Goal: Task Accomplishment & Management: Use online tool/utility

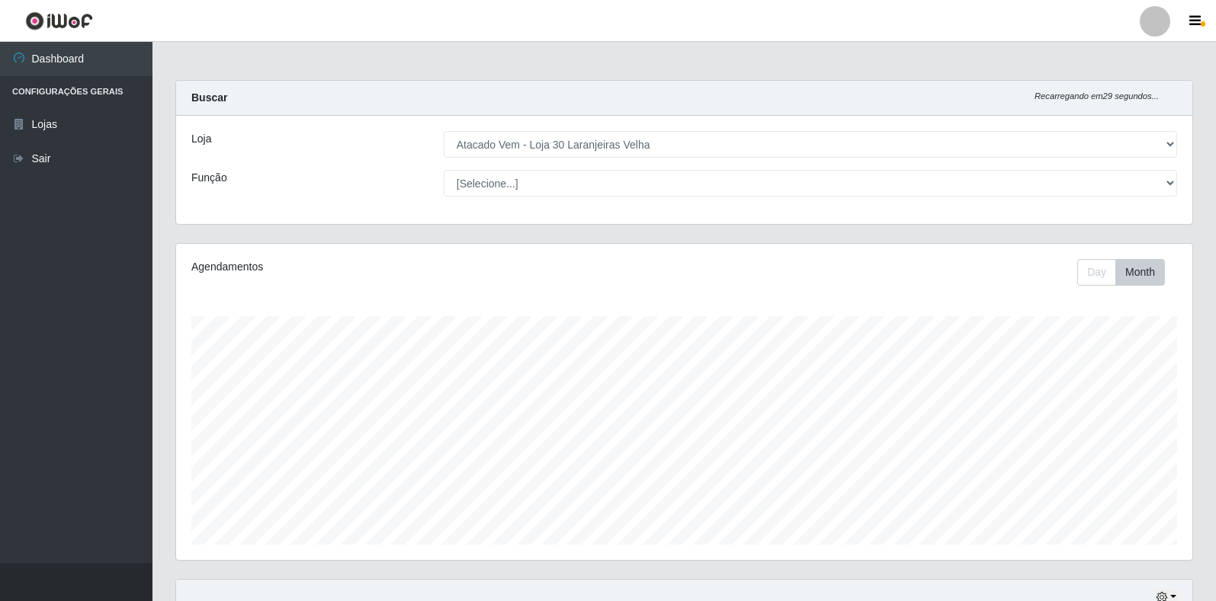
select select "495"
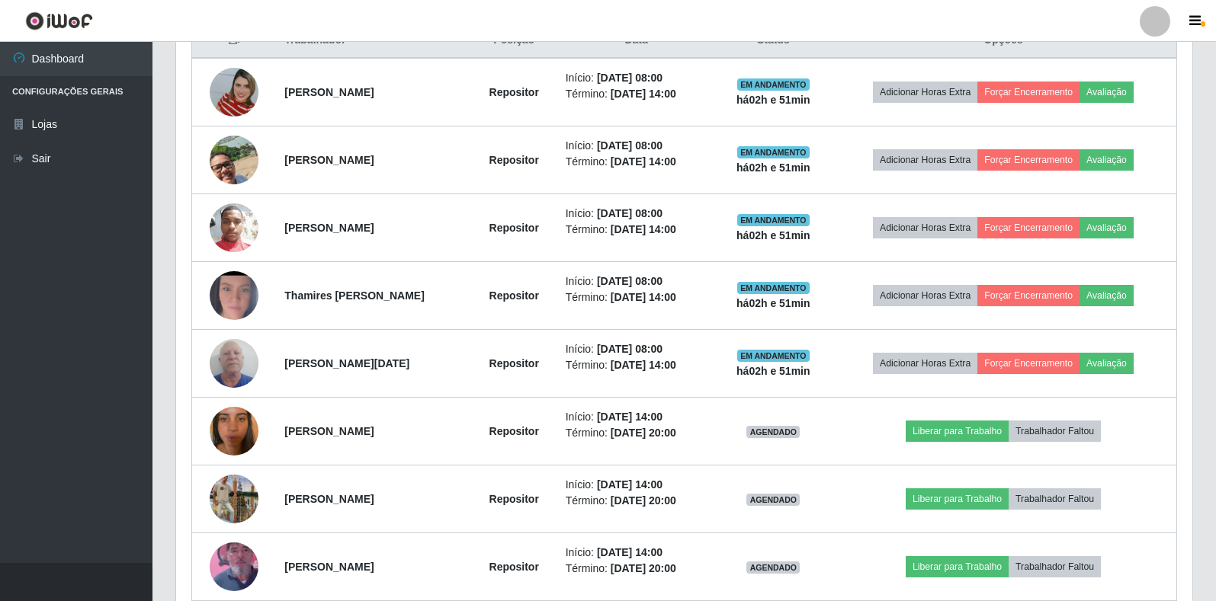
scroll to position [316, 1016]
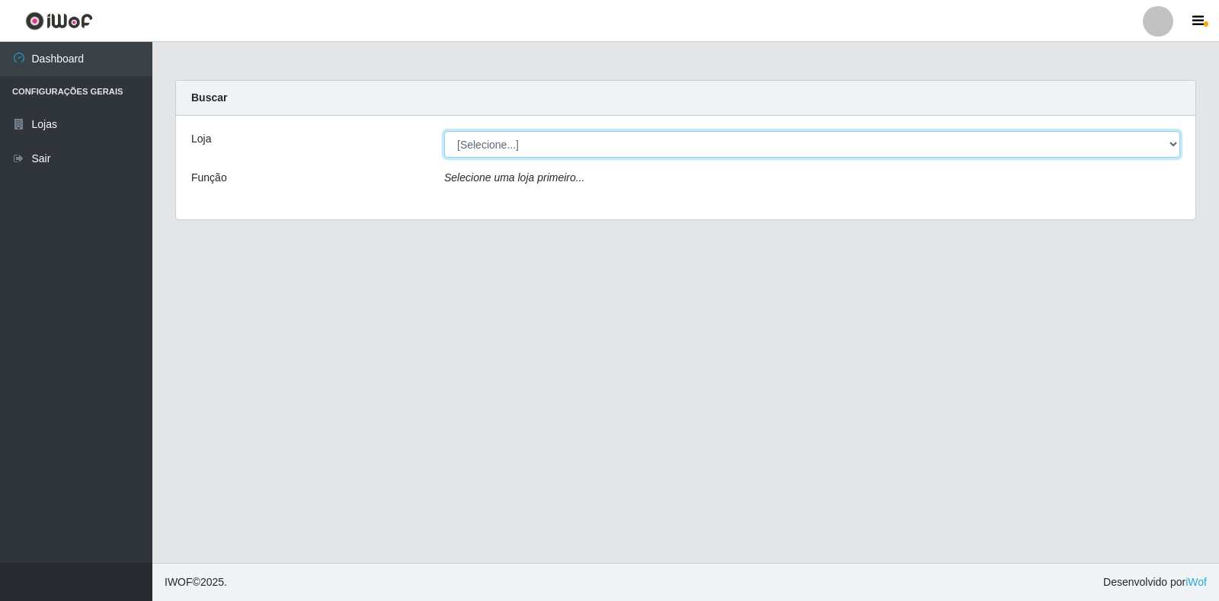
click at [491, 152] on select "[Selecione...] Atacado Vem - Loja 30 Laranjeiras Velha" at bounding box center [812, 144] width 736 height 27
select select "495"
click at [444, 131] on select "[Selecione...] Atacado Vem - Loja 30 Laranjeiras Velha" at bounding box center [812, 144] width 736 height 27
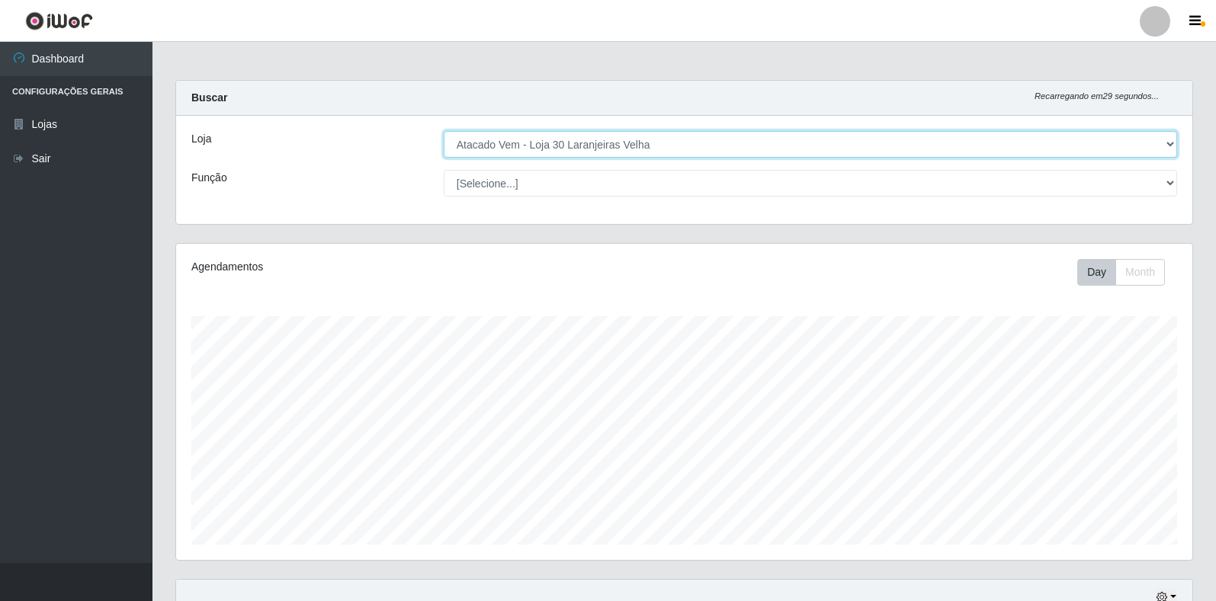
scroll to position [316, 1016]
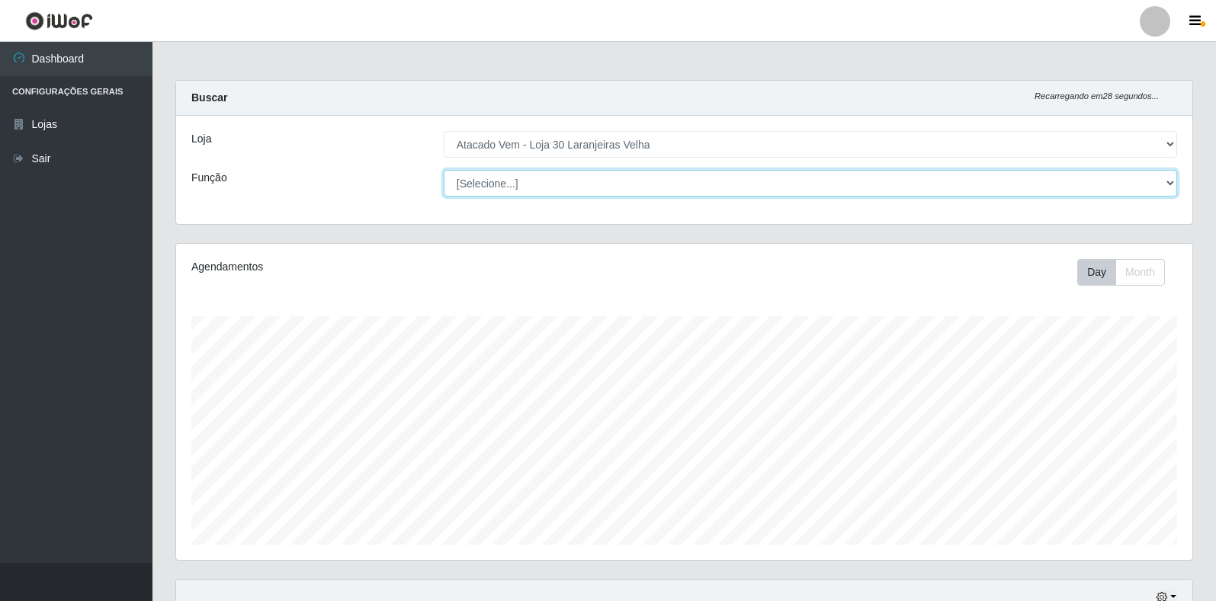
click at [485, 180] on select "[Selecione...] Repositor Repositor + Repositor ++" at bounding box center [810, 183] width 733 height 27
select select "24"
click at [444, 170] on select "[Selecione...] Repositor Repositor + Repositor ++" at bounding box center [810, 183] width 733 height 27
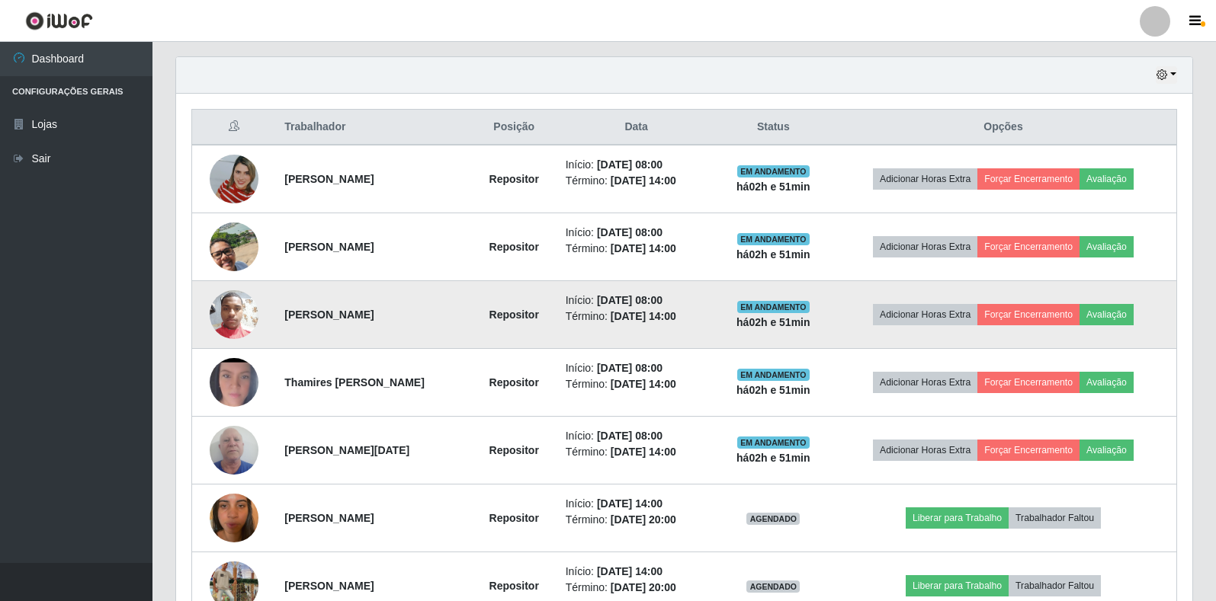
scroll to position [521, 0]
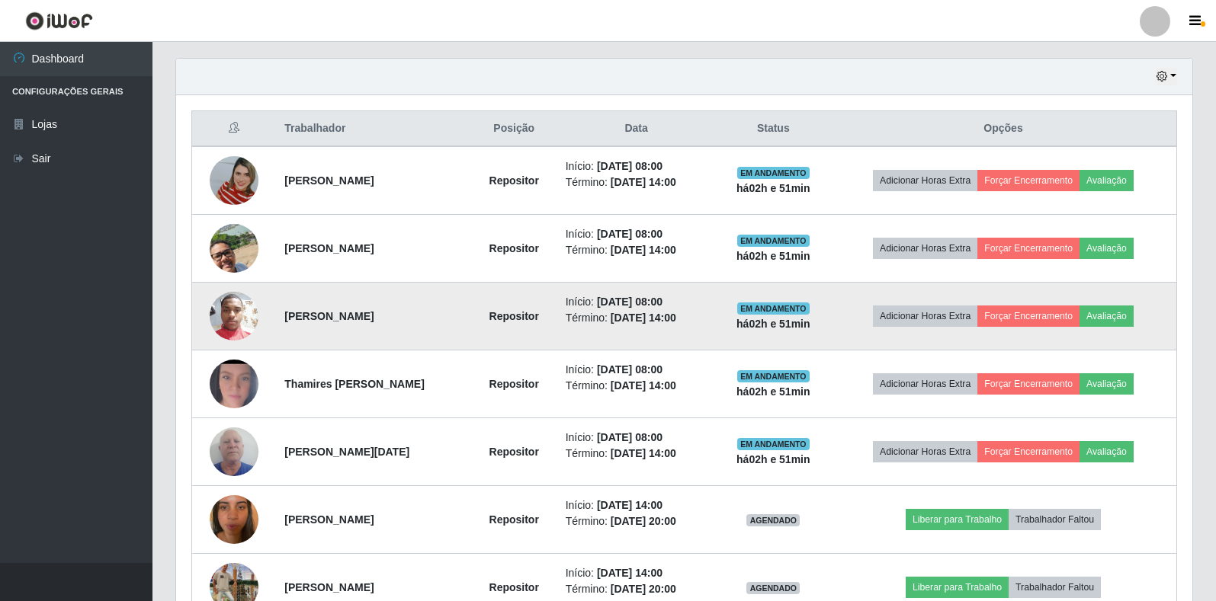
click at [237, 310] on img at bounding box center [234, 316] width 49 height 66
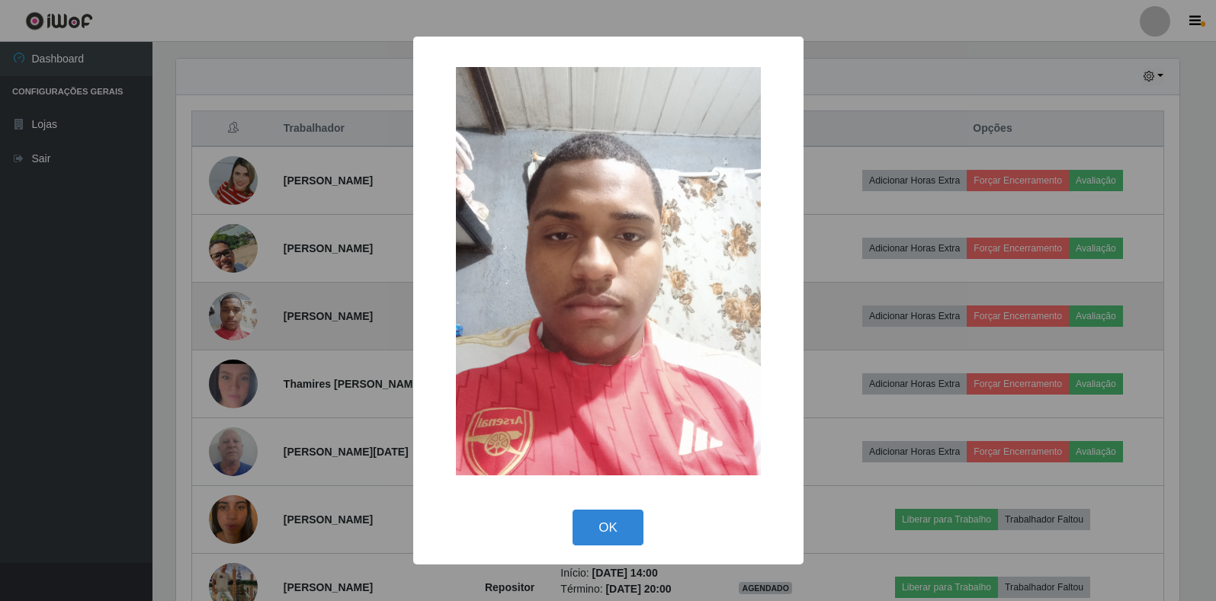
scroll to position [316, 1007]
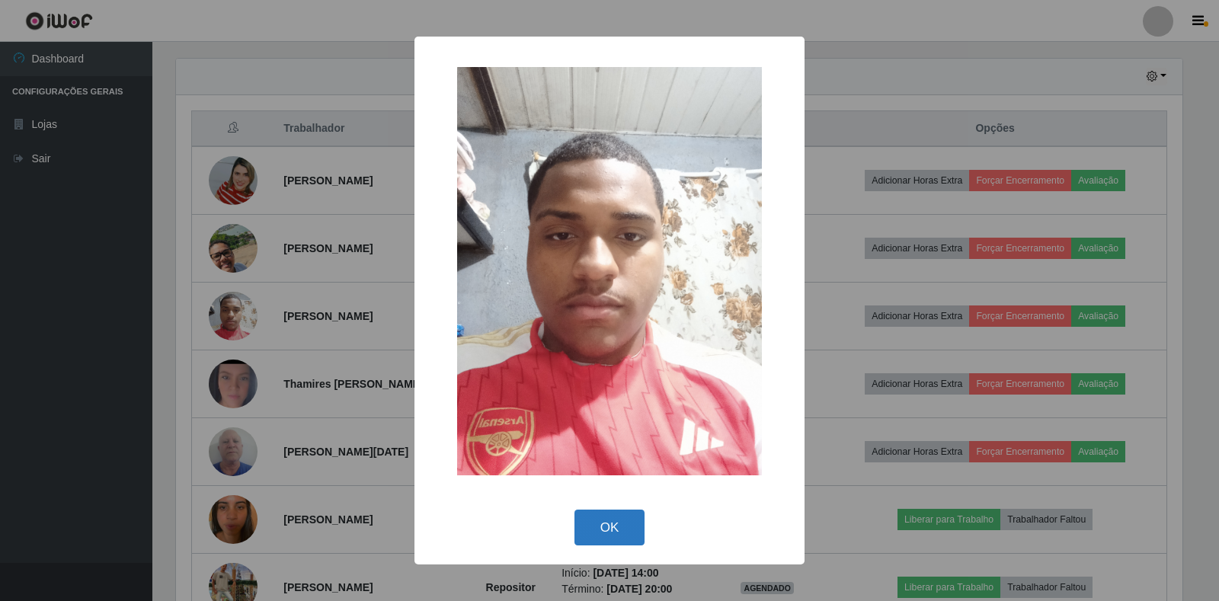
click at [601, 524] on button "OK" at bounding box center [610, 528] width 71 height 36
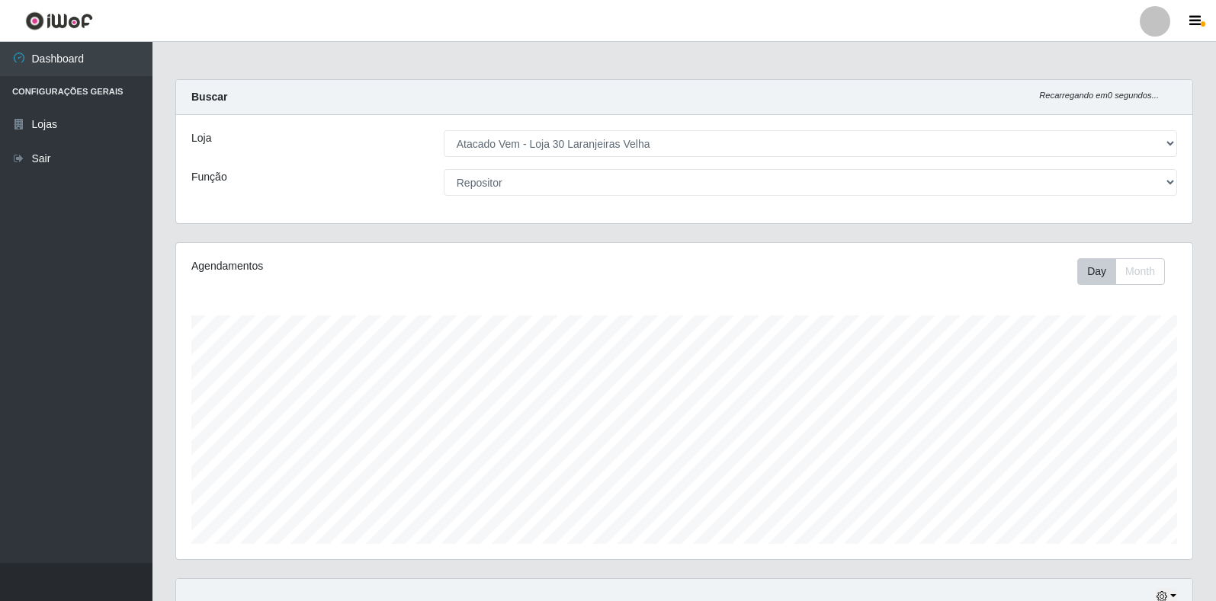
scroll to position [0, 0]
click at [1127, 281] on button "Month" at bounding box center [1140, 272] width 50 height 27
click at [1090, 274] on button "Day" at bounding box center [1096, 272] width 39 height 27
